Goal: Information Seeking & Learning: Check status

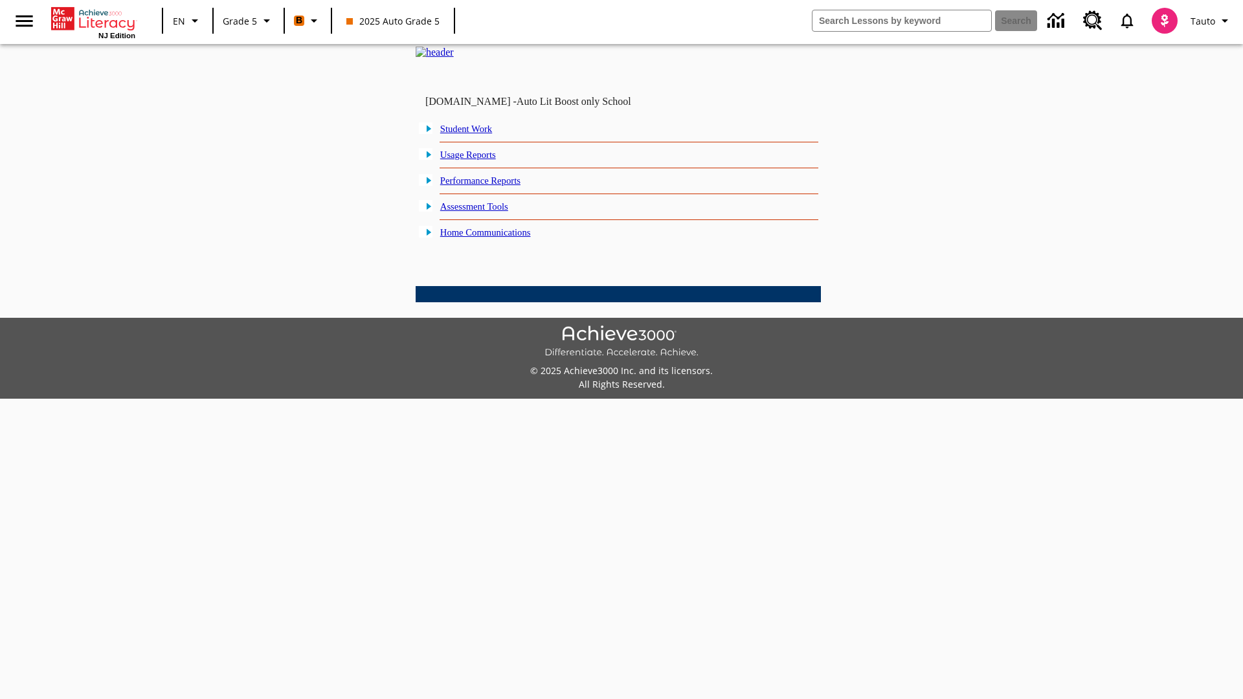
click at [495, 186] on link "Performance Reports" at bounding box center [480, 180] width 80 height 10
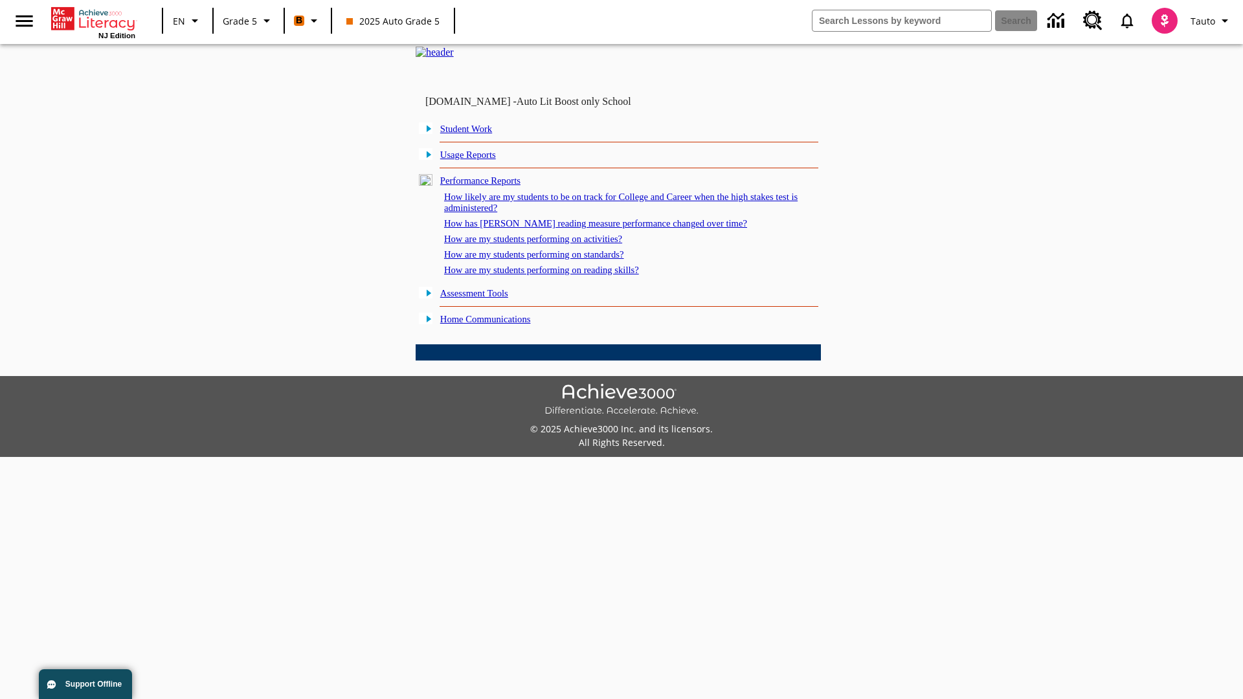
click at [546, 244] on link "How are my students performing on activities?" at bounding box center [533, 239] width 178 height 10
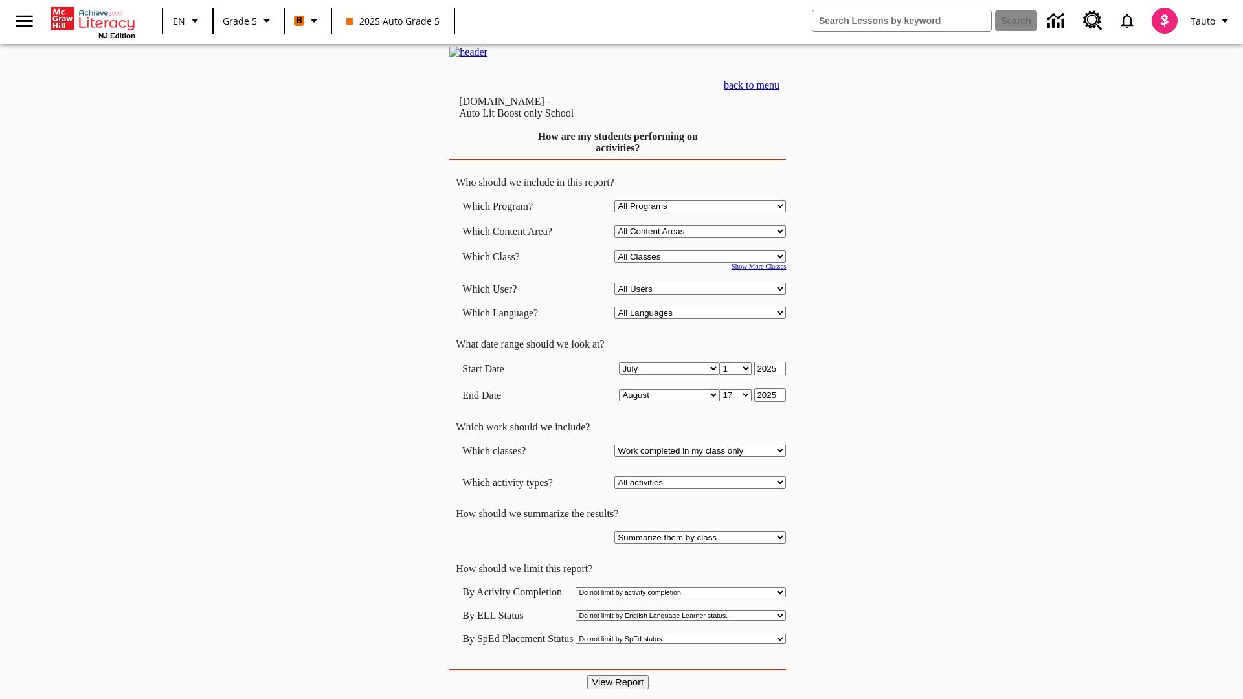
click at [703, 263] on select "Select a Class: All Classes 2025 Auto Grade 5 OL 2025 Auto Grade 6" at bounding box center [700, 257] width 172 height 12
select select "11133131"
click at [703, 295] on select "All Users Cat, Sautoen Cat, Sautoes Cat, Sautoss Donotlogin, Sautoen Twoschools…" at bounding box center [700, 289] width 172 height 12
select select "21437107"
click at [619, 675] on input "View Report" at bounding box center [618, 682] width 62 height 14
